Goal: Check status: Check status

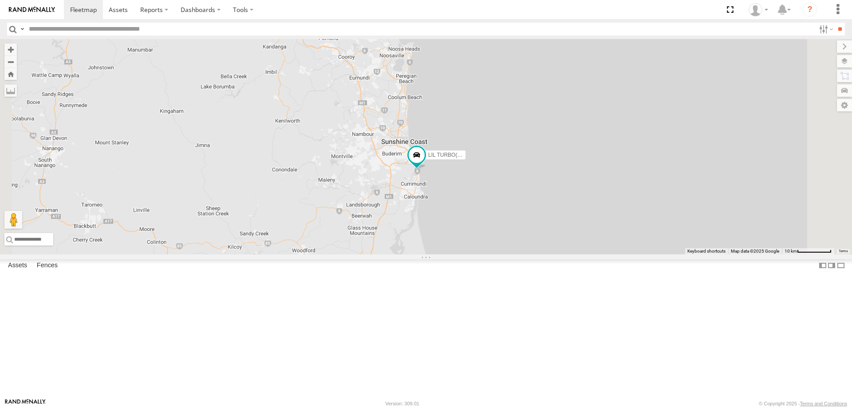
drag, startPoint x: 564, startPoint y: 194, endPoint x: 530, endPoint y: 331, distance: 141.3
click at [530, 254] on div "2 LIL TURBO(SMALL TRUCK)" at bounding box center [426, 146] width 852 height 215
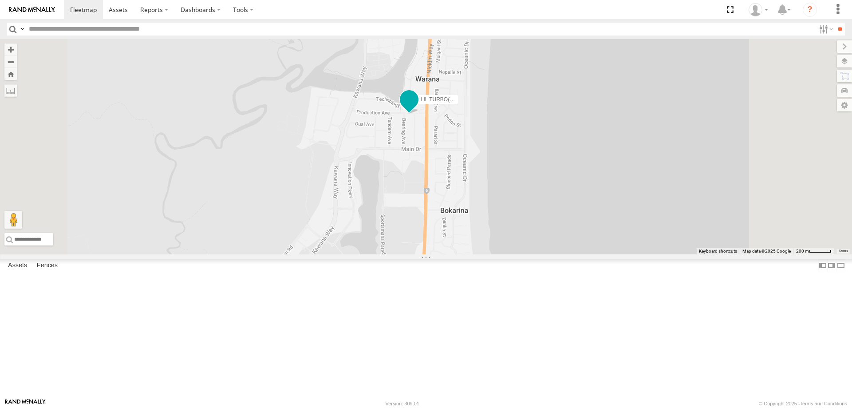
click at [419, 114] on span at bounding box center [410, 102] width 20 height 24
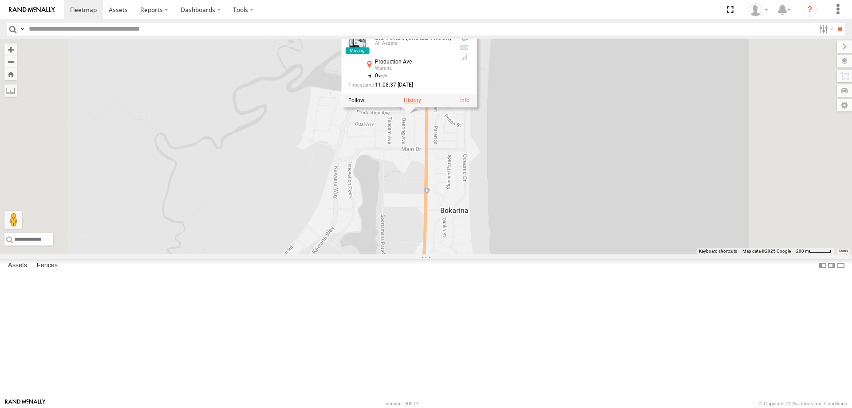
click at [421, 103] on label at bounding box center [412, 100] width 17 height 6
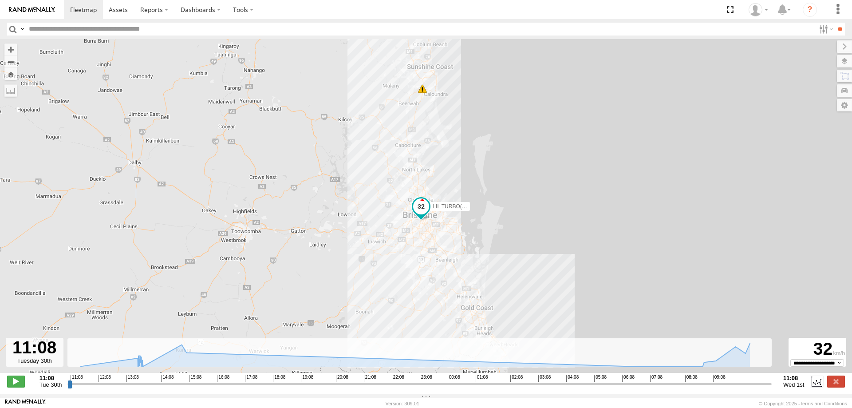
drag, startPoint x: 509, startPoint y: 198, endPoint x: 542, endPoint y: 204, distance: 33.8
click at [542, 204] on div "LIL TURBO(SMALL TRUCK) 10:53 Wed" at bounding box center [426, 210] width 852 height 343
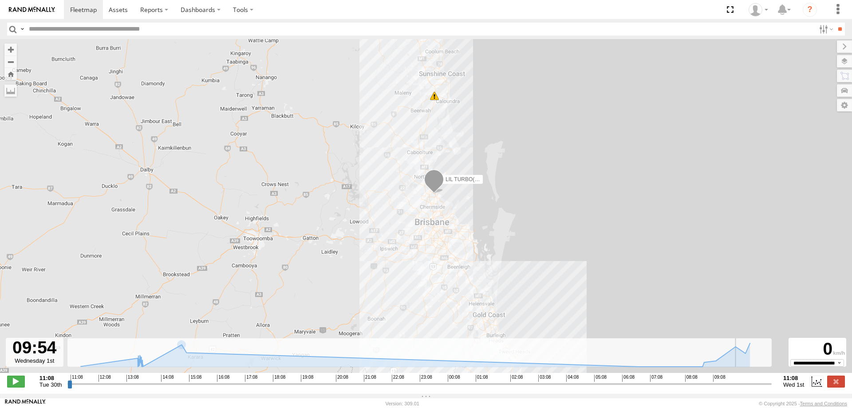
drag, startPoint x: 72, startPoint y: 388, endPoint x: 733, endPoint y: 371, distance: 661.2
click at [733, 380] on input "range" at bounding box center [419, 384] width 704 height 8
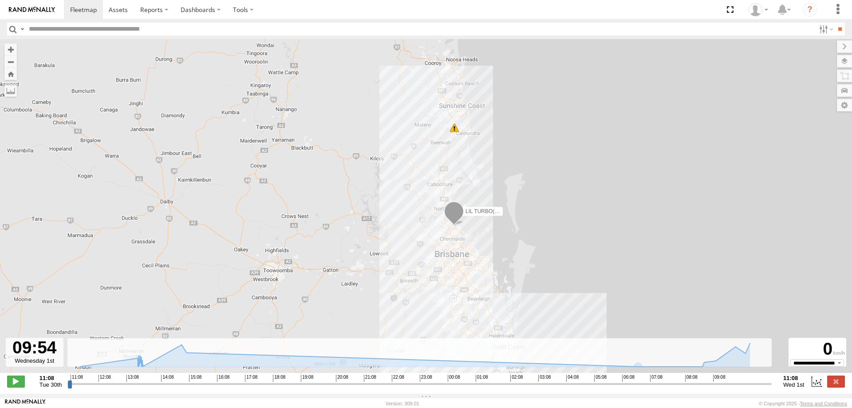
drag, startPoint x: 546, startPoint y: 239, endPoint x: 573, endPoint y: 285, distance: 53.5
click at [573, 285] on div "LIL TURBO(SMALL TRUCK) 10:53 Wed" at bounding box center [426, 210] width 852 height 343
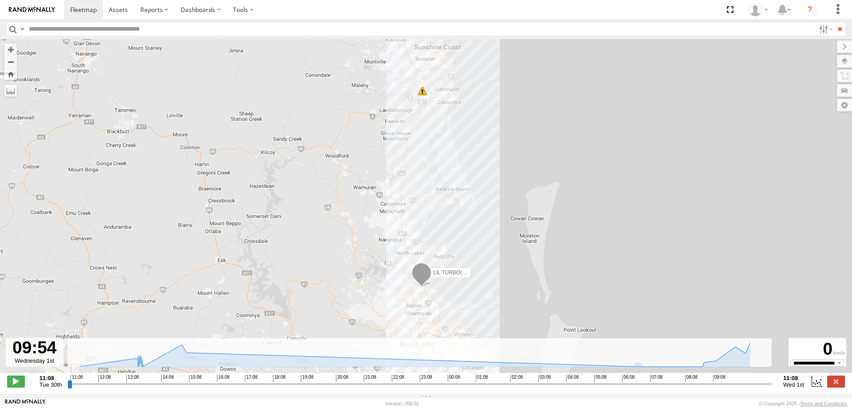
drag, startPoint x: 506, startPoint y: 240, endPoint x: 505, endPoint y: 298, distance: 58.2
click at [505, 298] on div "LIL TURBO(SMALL TRUCK) 10:53 Wed" at bounding box center [426, 210] width 852 height 343
drag, startPoint x: 733, startPoint y: 388, endPoint x: 748, endPoint y: 387, distance: 15.6
click at [748, 387] on input "range" at bounding box center [419, 384] width 704 height 8
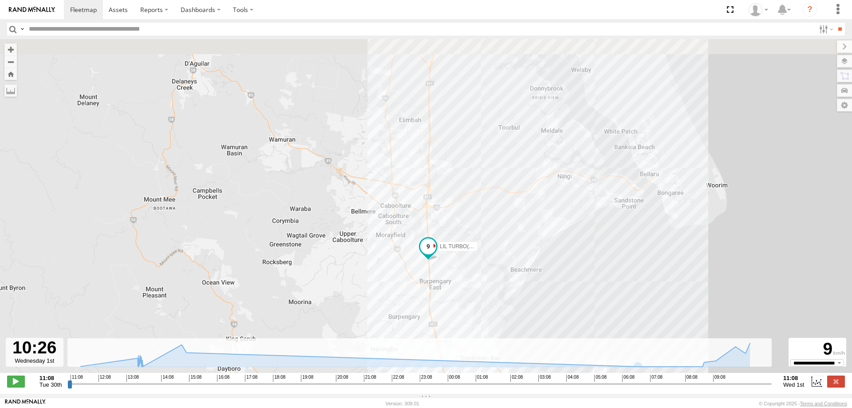
drag, startPoint x: 482, startPoint y: 205, endPoint x: 486, endPoint y: 272, distance: 66.7
click at [486, 272] on div "LIL TURBO(SMALL TRUCK) 10:53 Wed" at bounding box center [426, 210] width 852 height 343
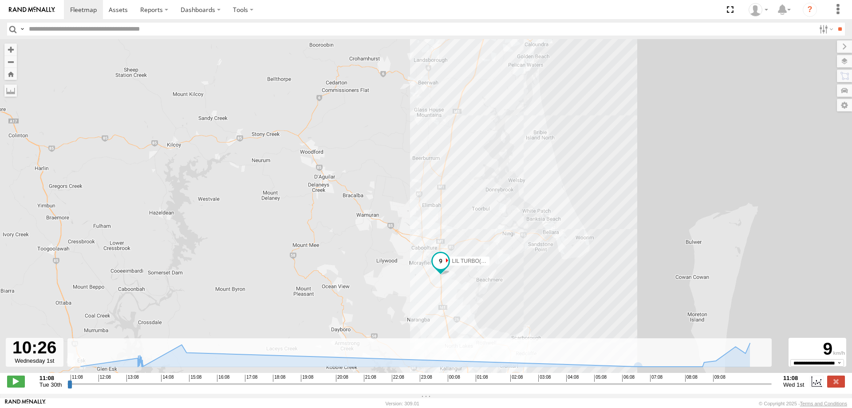
drag, startPoint x: 558, startPoint y: 245, endPoint x: 532, endPoint y: 265, distance: 32.9
click at [532, 265] on div "LIL TURBO(SMALL TRUCK) 10:53 Wed" at bounding box center [426, 210] width 852 height 343
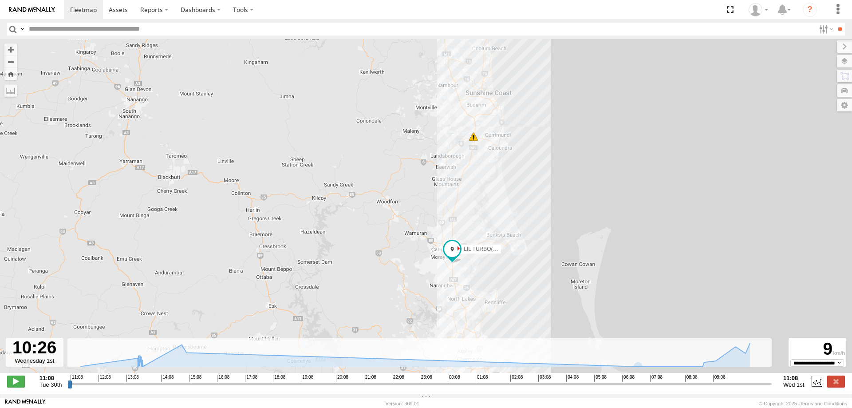
drag, startPoint x: 539, startPoint y: 267, endPoint x: 517, endPoint y: 248, distance: 28.6
click at [517, 248] on div "LIL TURBO(SMALL TRUCK) 10:53 Wed" at bounding box center [426, 210] width 852 height 343
drag, startPoint x: 747, startPoint y: 387, endPoint x: 760, endPoint y: 387, distance: 13.8
click at [760, 387] on input "range" at bounding box center [419, 384] width 704 height 8
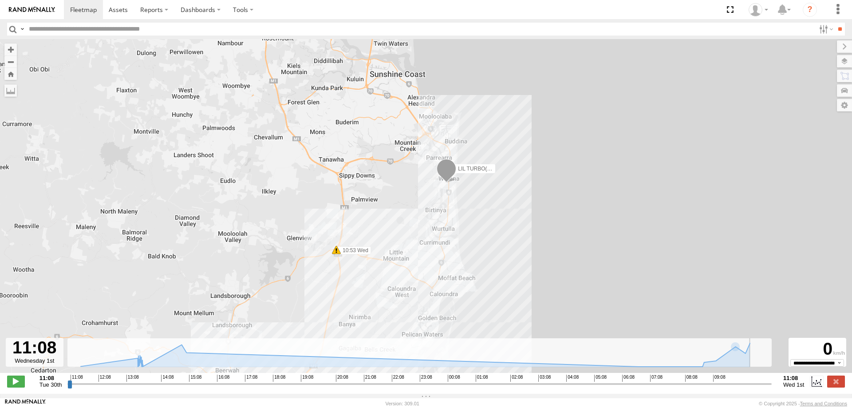
drag, startPoint x: 761, startPoint y: 385, endPoint x: 778, endPoint y: 385, distance: 16.4
type input "**********"
click at [772, 385] on input "range" at bounding box center [419, 384] width 704 height 8
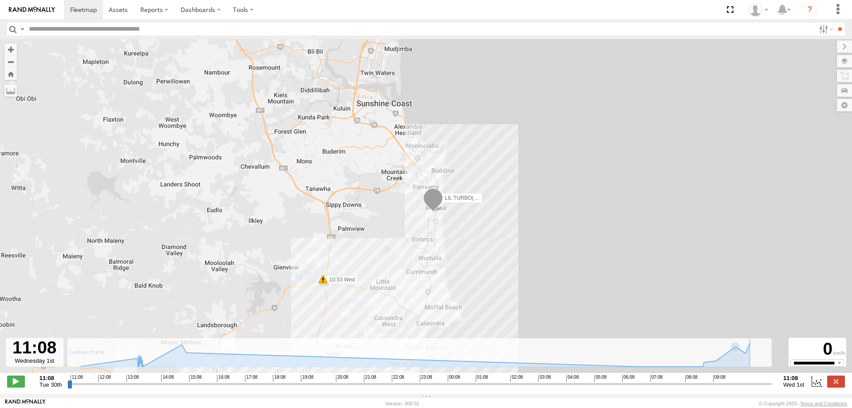
drag, startPoint x: 578, startPoint y: 206, endPoint x: 564, endPoint y: 236, distance: 33.6
click at [564, 236] on div "LIL TURBO(SMALL TRUCK) 10:53 Wed" at bounding box center [426, 210] width 852 height 343
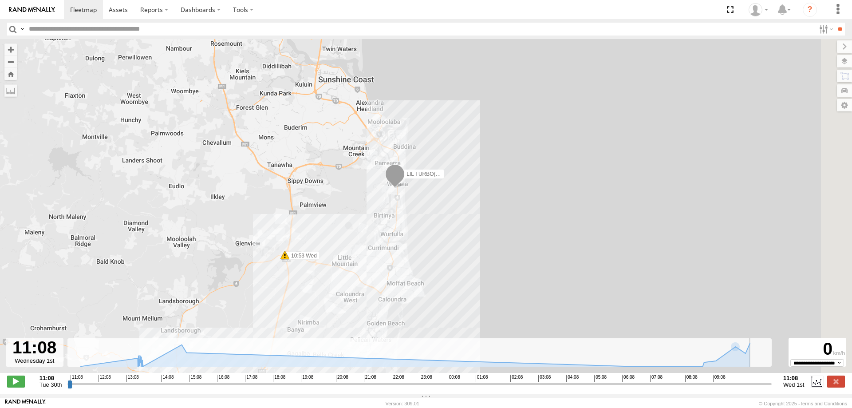
drag, startPoint x: 467, startPoint y: 249, endPoint x: 423, endPoint y: 222, distance: 52.8
click at [423, 222] on div "LIL TURBO(SMALL TRUCK) 10:53 Wed" at bounding box center [426, 210] width 852 height 343
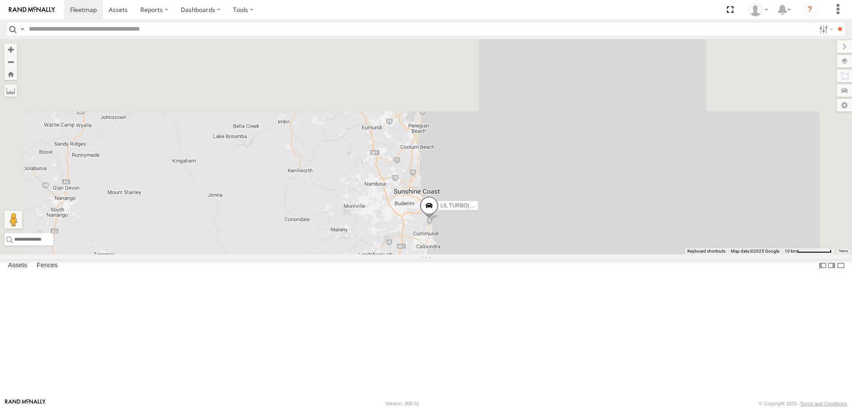
drag, startPoint x: 584, startPoint y: 176, endPoint x: 561, endPoint y: 361, distance: 186.0
click at [561, 254] on div "2 LIL TURBO(SMALL TRUCK)" at bounding box center [426, 146] width 852 height 215
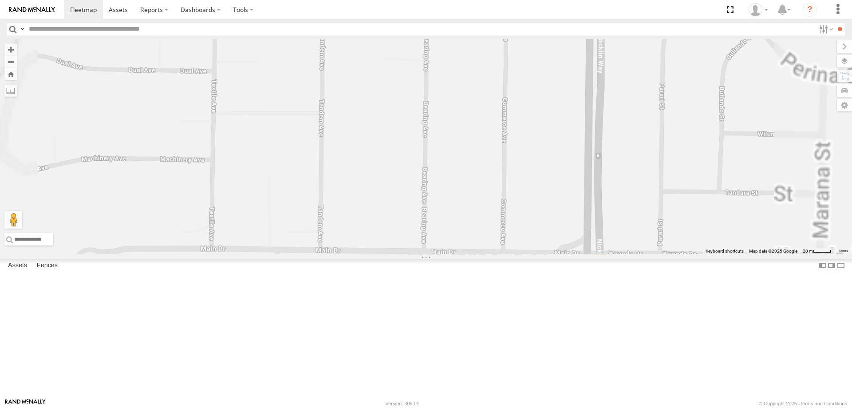
drag, startPoint x: 545, startPoint y: 336, endPoint x: 493, endPoint y: 108, distance: 233.0
click at [493, 123] on div "LIL TURBO(SMALL TRUCK)" at bounding box center [426, 146] width 852 height 215
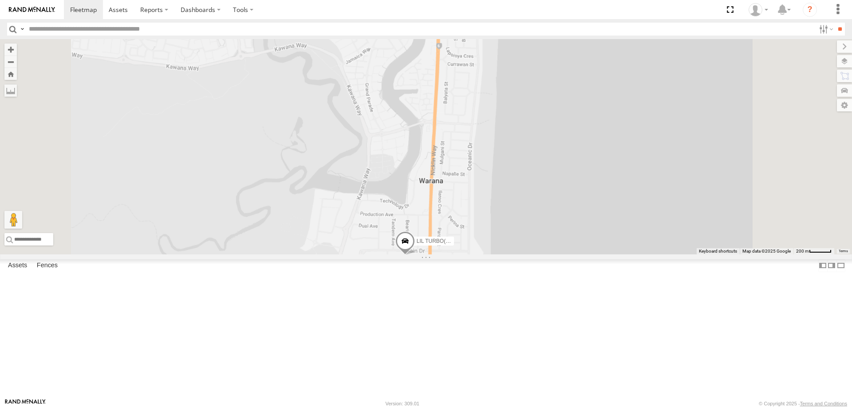
drag, startPoint x: 484, startPoint y: 238, endPoint x: 475, endPoint y: 178, distance: 61.1
click at [475, 178] on div "LIL TURBO(SMALL TRUCK)" at bounding box center [426, 146] width 852 height 215
